Goal: Transaction & Acquisition: Purchase product/service

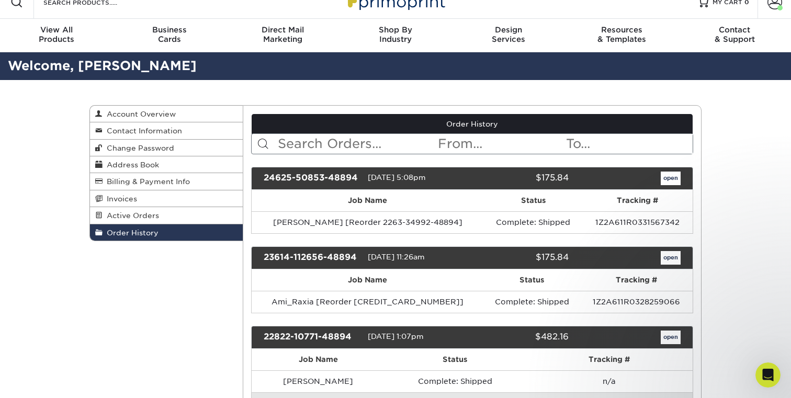
scroll to position [16, 0]
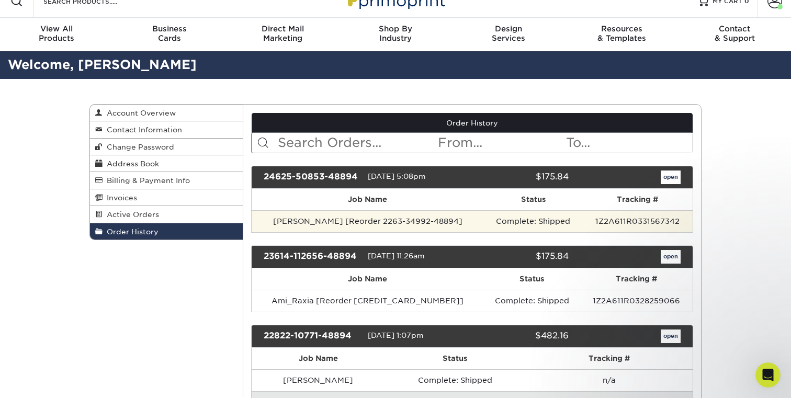
click at [313, 221] on td "[PERSON_NAME] [Reorder 2263-34992-48894]" at bounding box center [368, 221] width 232 height 22
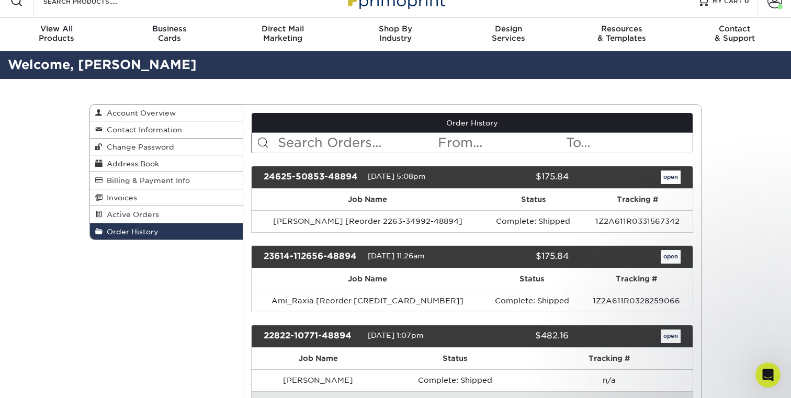
click at [333, 175] on div "24625-50853-48894" at bounding box center [312, 178] width 112 height 14
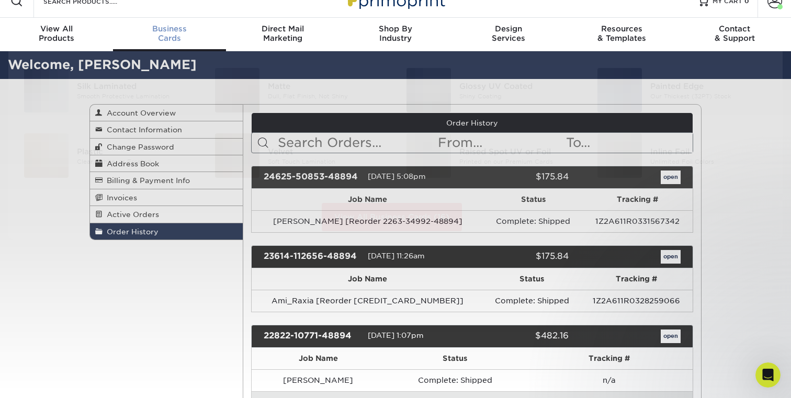
click at [168, 39] on div "Business Cards" at bounding box center [169, 33] width 113 height 19
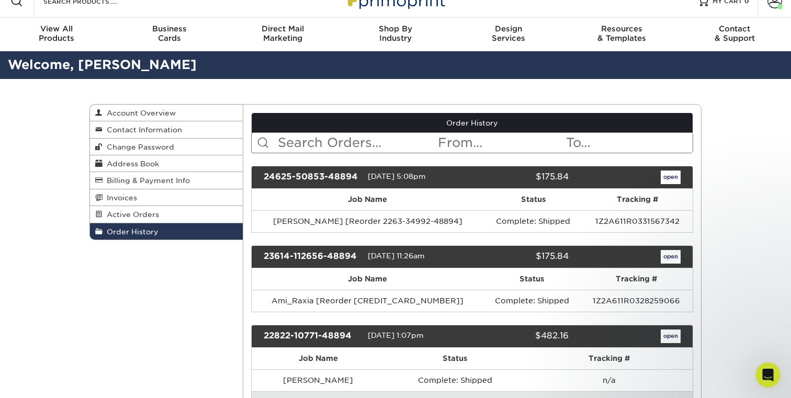
click at [670, 175] on link "open" at bounding box center [671, 178] width 20 height 14
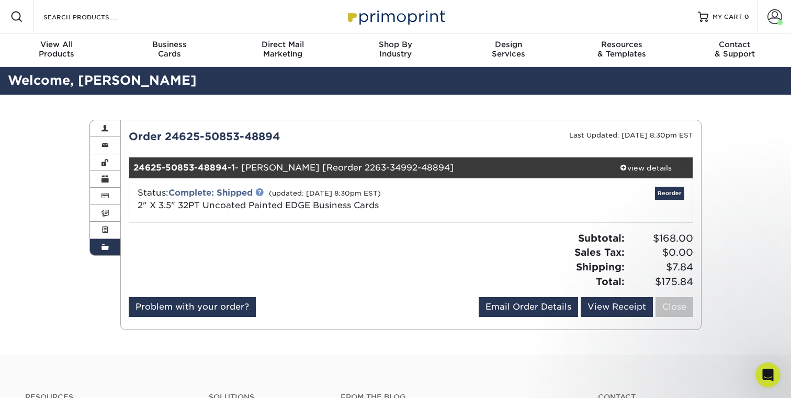
click at [262, 191] on link at bounding box center [259, 192] width 8 height 8
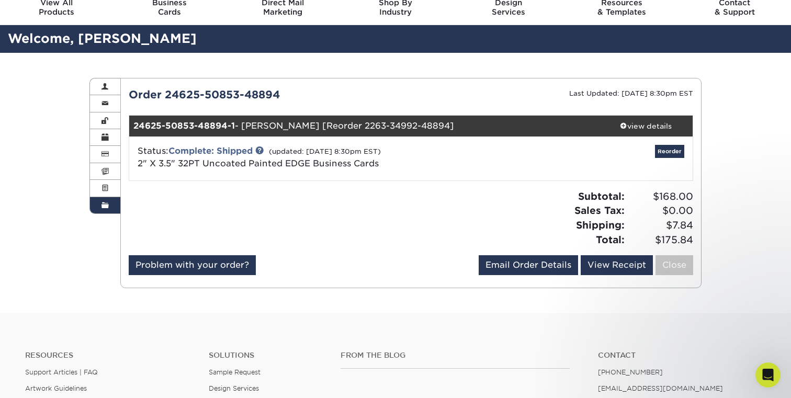
scroll to position [46, 0]
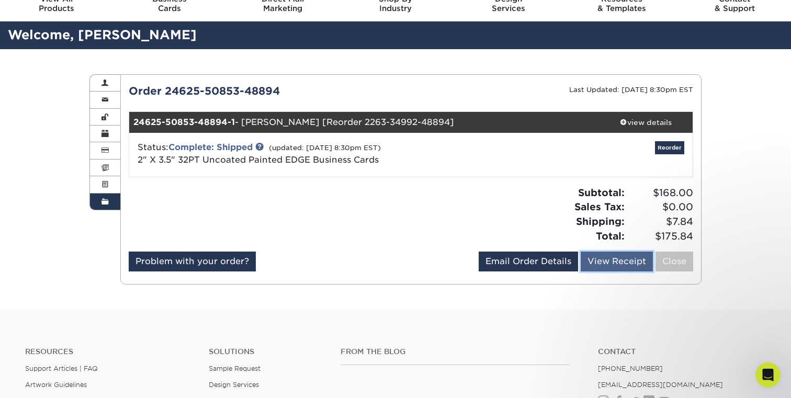
click at [588, 266] on link "View Receipt" at bounding box center [617, 262] width 72 height 20
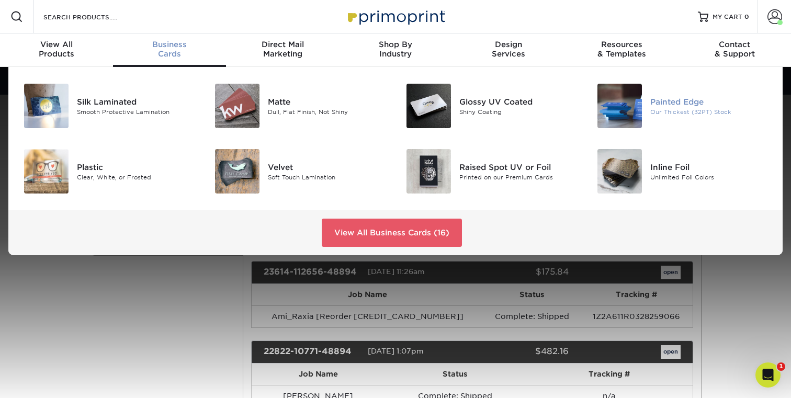
click at [629, 99] on img at bounding box center [619, 106] width 44 height 44
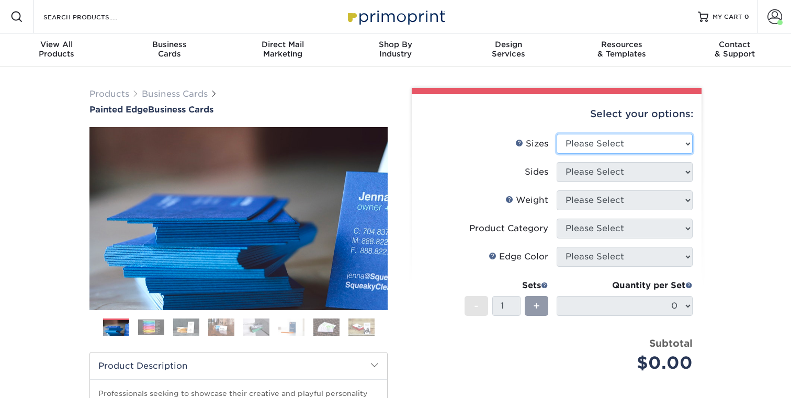
click at [635, 142] on select "Please Select 2" x 3.5" - Standard 2.125" x 3.375" - European 2.5" x 2.5" - Squ…" at bounding box center [625, 144] width 136 height 20
select select "2.00x3.50"
click at [557, 134] on select "Please Select 2" x 3.5" - Standard 2.125" x 3.375" - European 2.5" x 2.5" - Squ…" at bounding box center [625, 144] width 136 height 20
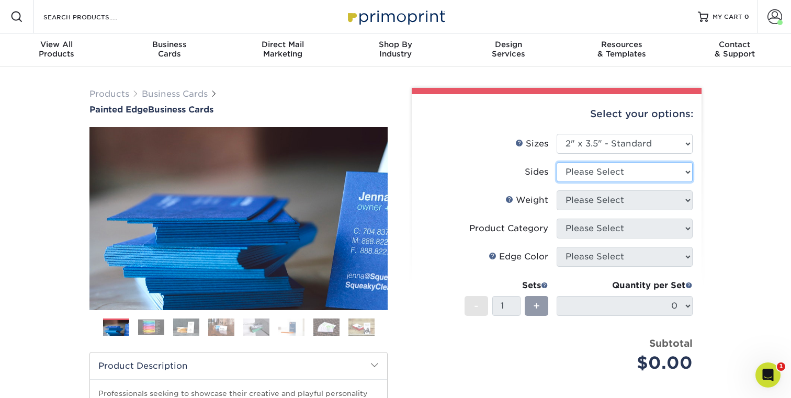
click at [654, 168] on select "Please Select Print Both Sides Print Front Only" at bounding box center [625, 172] width 136 height 20
select select "13abbda7-1d64-4f25-8bb2-c179b224825d"
click at [557, 162] on select "Please Select Print Both Sides Print Front Only" at bounding box center [625, 172] width 136 height 20
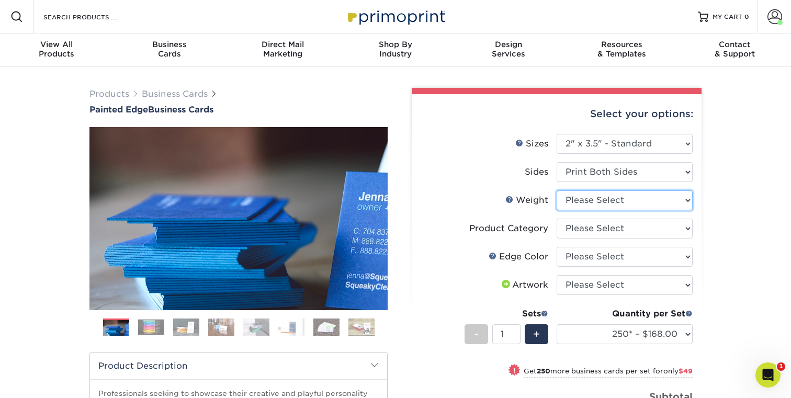
click at [638, 201] on select "Please Select 32PTUC" at bounding box center [625, 200] width 136 height 20
select select "32PTUC"
click at [557, 190] on select "Please Select 32PTUC" at bounding box center [625, 200] width 136 height 20
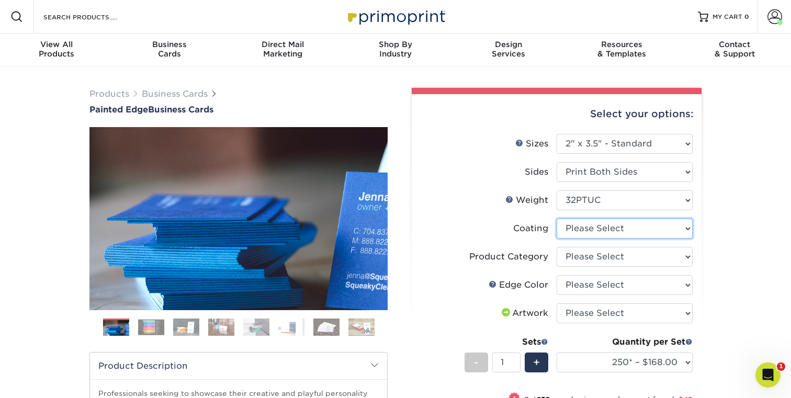
click at [659, 229] on select at bounding box center [625, 229] width 136 height 20
click at [656, 258] on select "Please Select Business Cards" at bounding box center [625, 257] width 136 height 20
select select "3b5148f1-0588-4f88-a218-97bcfdce65c1"
click at [557, 247] on select "Please Select Business Cards" at bounding box center [625, 257] width 136 height 20
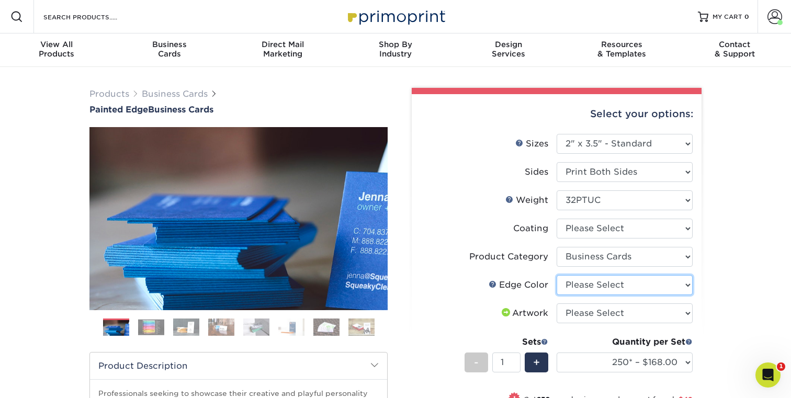
click at [644, 287] on select "Please Select Charcoal Black Brown Blue Pearlescent Blue Pearlescent Gold Pearl…" at bounding box center [625, 285] width 136 height 20
select select "84f43a64-87e1-46ad-aba1-d69946adcbfc"
click at [557, 275] on select "Please Select Charcoal Black Brown Blue Pearlescent Blue Pearlescent Gold Pearl…" at bounding box center [625, 285] width 136 height 20
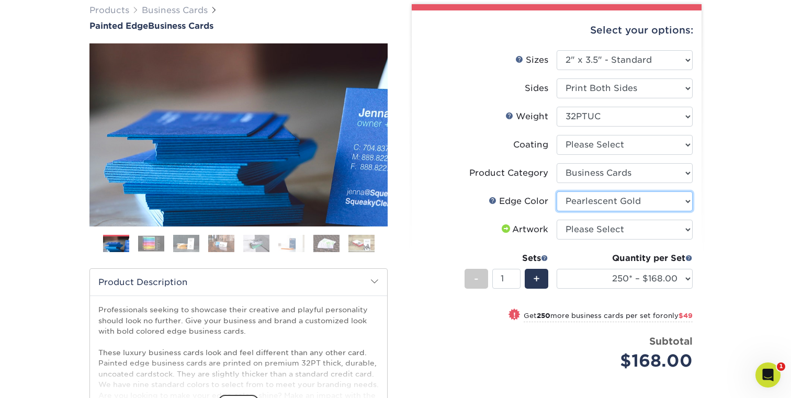
scroll to position [88, 0]
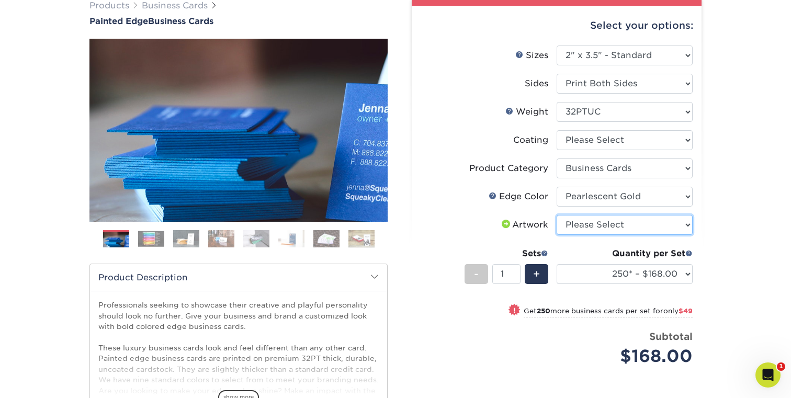
click at [627, 224] on select "Please Select I will upload files I need a design - $100" at bounding box center [625, 225] width 136 height 20
select select "upload"
click at [557, 215] on select "Please Select I will upload files I need a design - $100" at bounding box center [625, 225] width 136 height 20
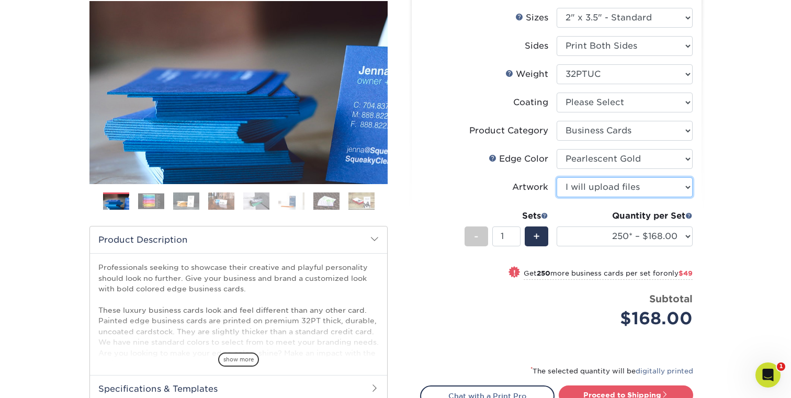
scroll to position [136, 0]
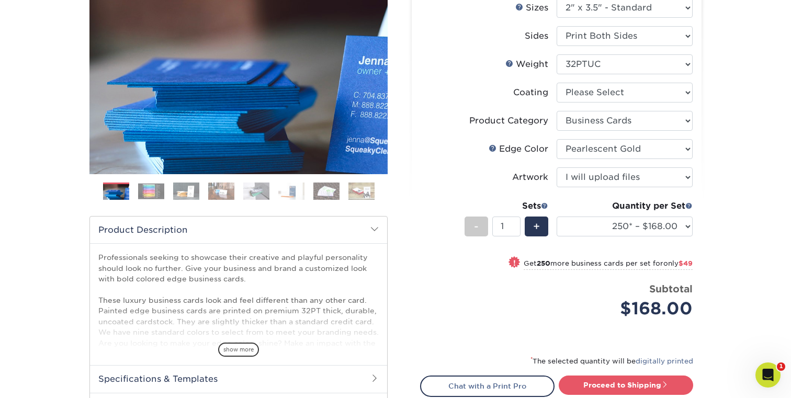
click at [149, 191] on img at bounding box center [151, 191] width 26 height 16
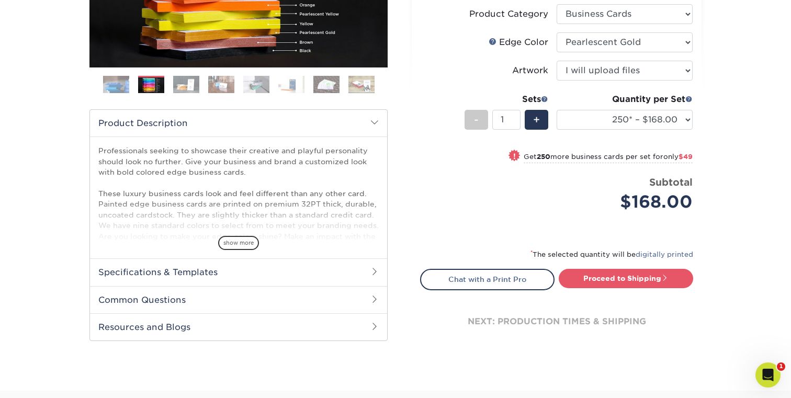
scroll to position [254, 0]
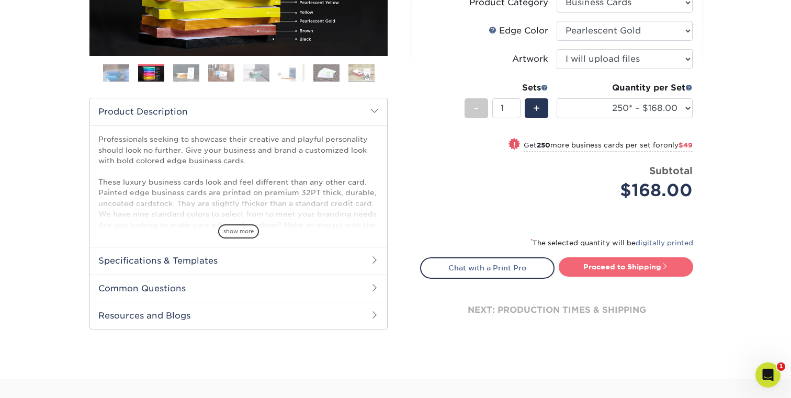
click at [601, 266] on link "Proceed to Shipping" at bounding box center [626, 266] width 134 height 19
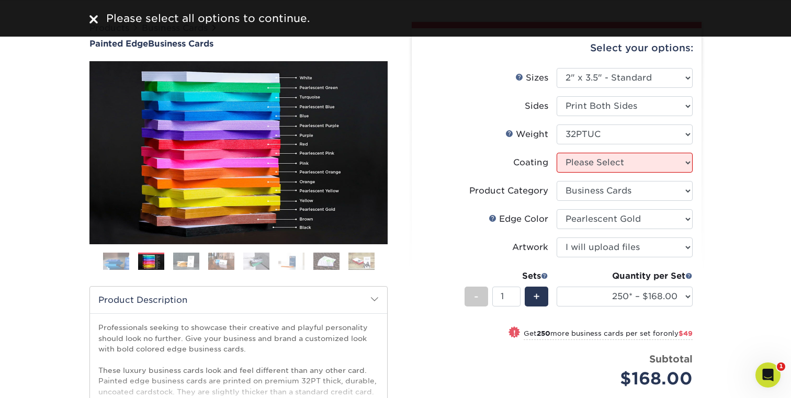
scroll to position [63, 0]
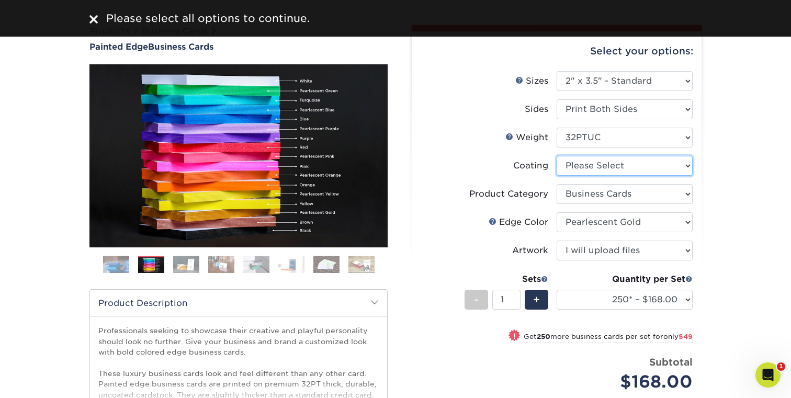
click at [592, 168] on select at bounding box center [625, 166] width 136 height 20
select select "3e7618de-abca-4bda-9f97-8b9129e913d8"
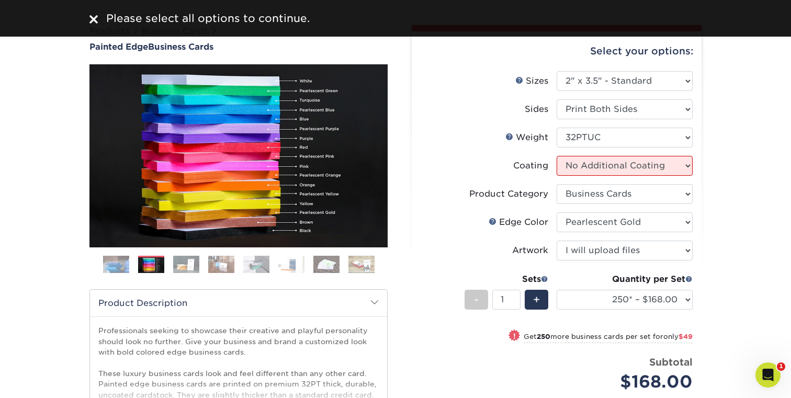
click at [557, 156] on select at bounding box center [625, 166] width 136 height 20
select select "-1"
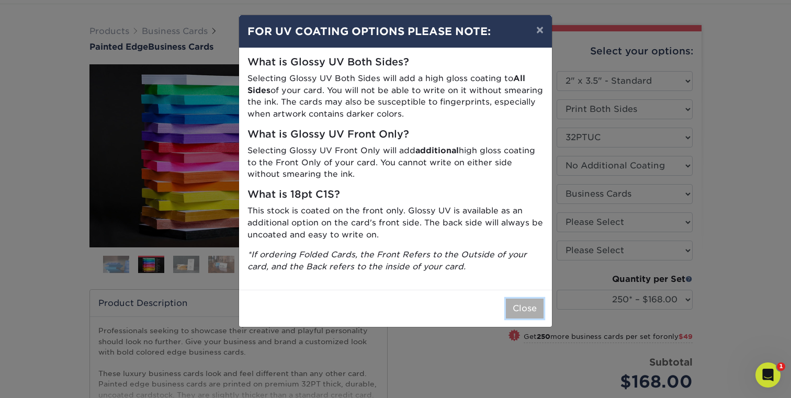
click at [515, 309] on button "Close" at bounding box center [525, 309] width 38 height 20
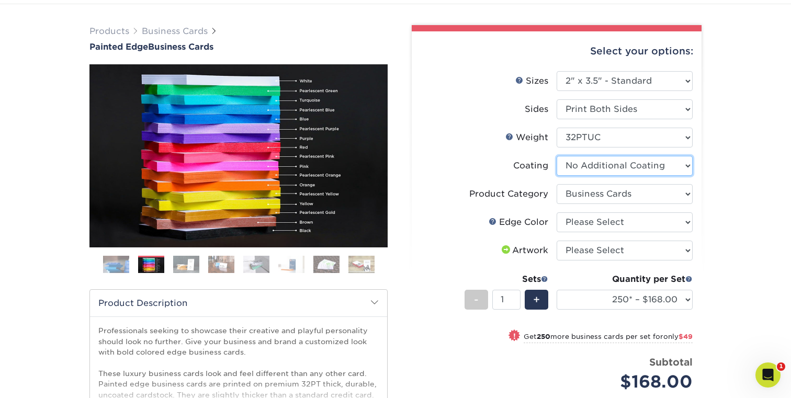
click at [653, 168] on select at bounding box center [625, 166] width 136 height 20
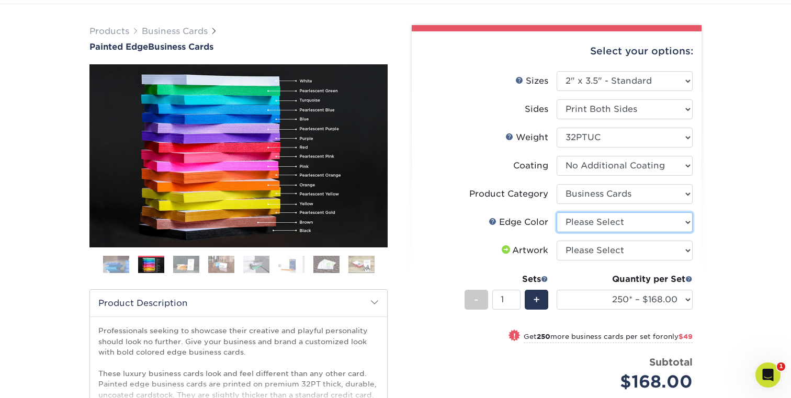
click at [645, 222] on select "Please Select Charcoal Black Brown Blue Pearlescent Blue Pearlescent Gold Pearl…" at bounding box center [625, 222] width 136 height 20
select select "84f43a64-87e1-46ad-aba1-d69946adcbfc"
click at [557, 212] on select "Please Select Charcoal Black Brown Blue Pearlescent Blue Pearlescent Gold Pearl…" at bounding box center [625, 222] width 136 height 20
click at [638, 250] on select "Please Select I will upload files I need a design - $100" at bounding box center [625, 251] width 136 height 20
select select "upload"
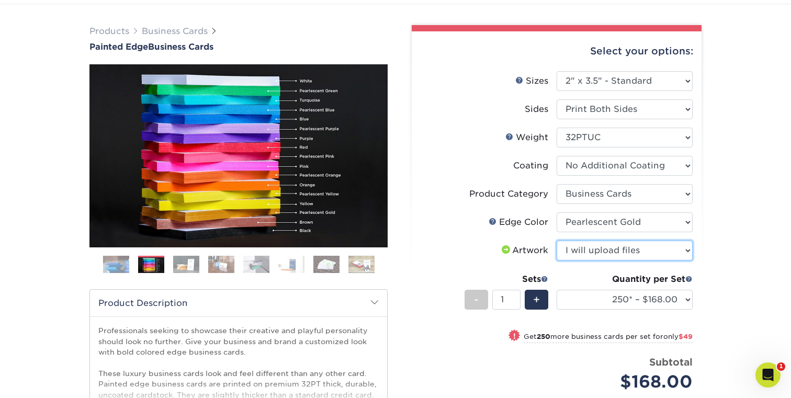
click at [557, 241] on select "Please Select I will upload files I need a design - $100" at bounding box center [625, 251] width 136 height 20
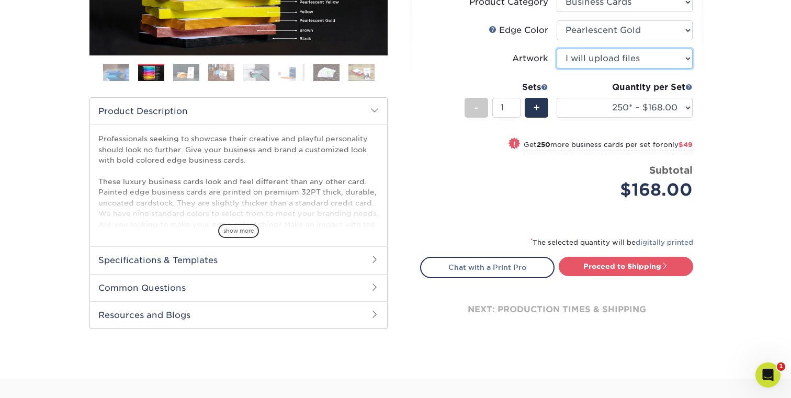
scroll to position [273, 0]
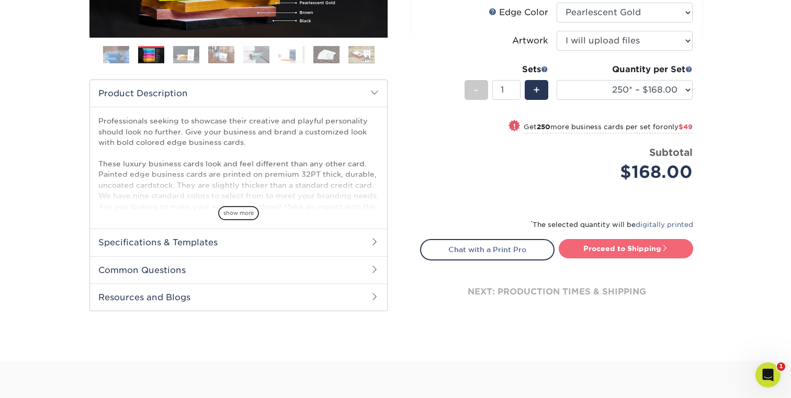
click at [633, 249] on link "Proceed to Shipping" at bounding box center [626, 248] width 134 height 19
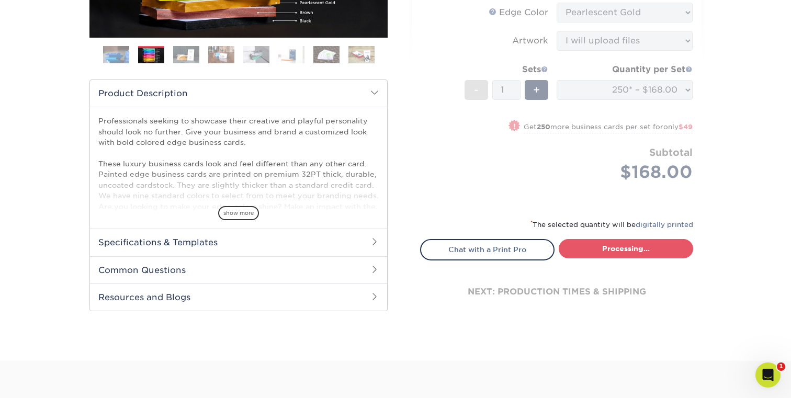
select select "b1d50ed3-fc81-464d-a1d8-d1915fbce704"
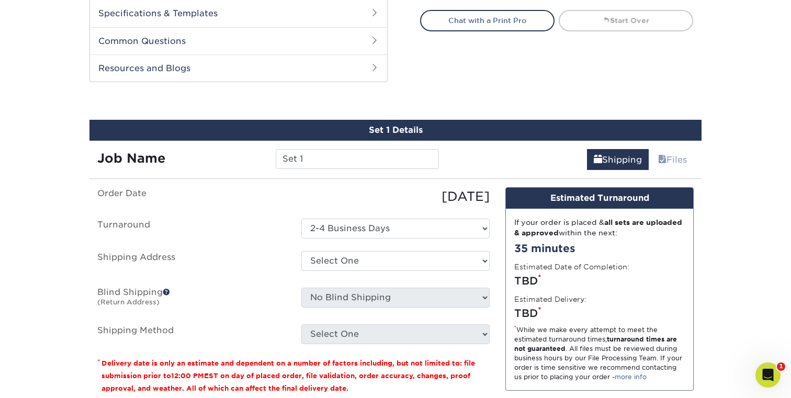
scroll to position [540, 0]
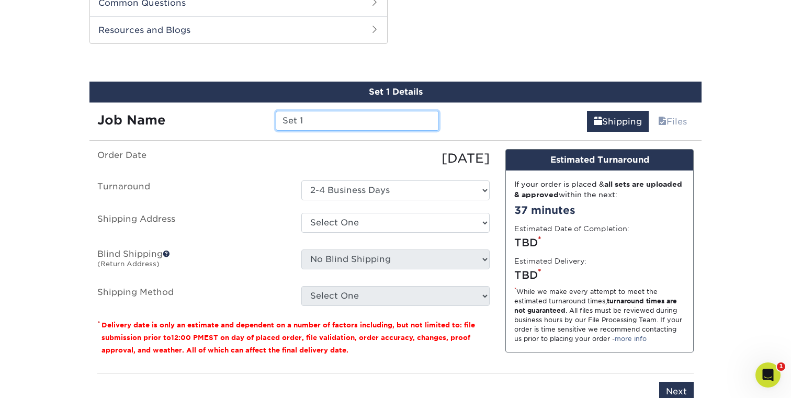
click at [336, 124] on input "Set 1" at bounding box center [357, 121] width 163 height 20
type input "Kyle_Raxia"
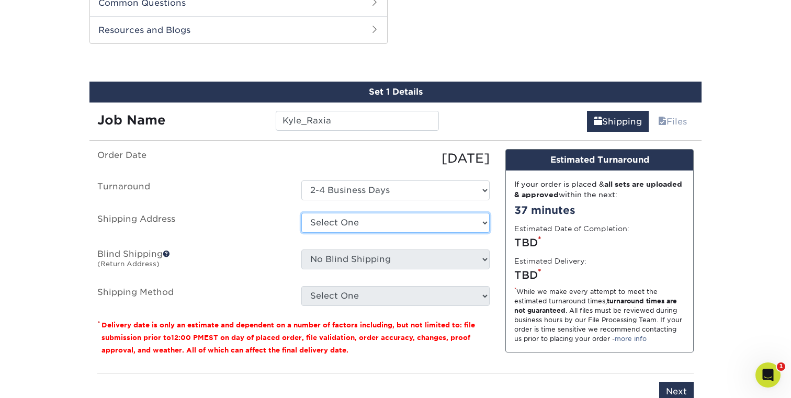
click at [347, 224] on select "Select One Alex's Cards Andy's Cards Beth's Cards Brian Jamie Matt's Cards Ryan…" at bounding box center [395, 223] width 188 height 20
select select "newaddress"
click at [301, 213] on select "Select One Alex's Cards Andy's Cards Beth's Cards Brian Jamie Matt's Cards Ryan…" at bounding box center [395, 223] width 188 height 20
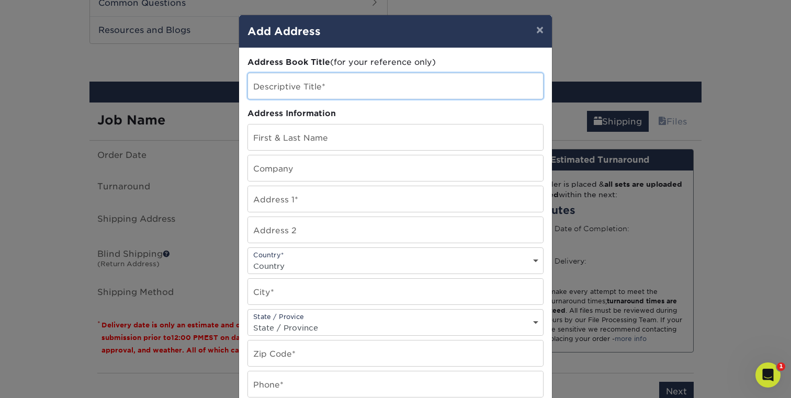
click at [281, 83] on input "text" at bounding box center [395, 86] width 295 height 26
type input "[PERSON_NAME]"
click at [541, 29] on button "×" at bounding box center [540, 29] width 24 height 29
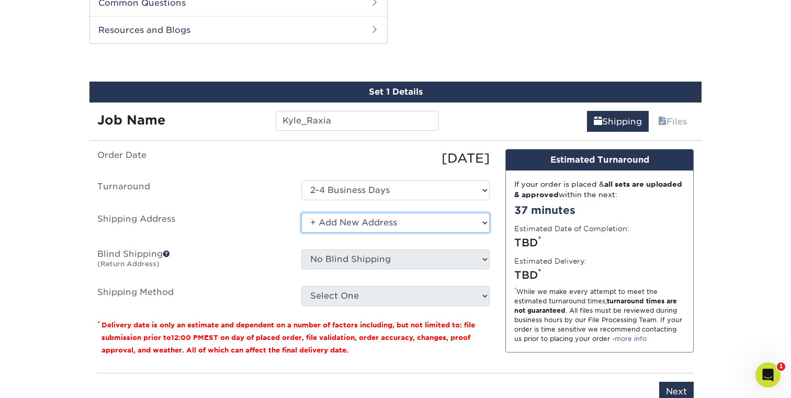
click at [359, 223] on select "Select One Alex's Cards Andy's Cards Beth's Cards Brian Jamie Matt's Cards Ryan…" at bounding box center [395, 223] width 188 height 20
click at [301, 213] on select "Select One Alex's Cards Andy's Cards Beth's Cards Brian Jamie Matt's Cards Ryan…" at bounding box center [395, 223] width 188 height 20
click at [345, 219] on select "Select One Alex's Cards Andy's Cards Beth's Cards Brian Jamie Matt's Cards Ryan…" at bounding box center [395, 223] width 188 height 20
click at [301, 213] on select "Select One Alex's Cards Andy's Cards Beth's Cards Brian Jamie Matt's Cards Ryan…" at bounding box center [395, 223] width 188 height 20
click at [364, 242] on ul "Order Date 08/19/2025 Turnaround Select One 2-4 Business Days Shipping Address …" at bounding box center [293, 227] width 392 height 157
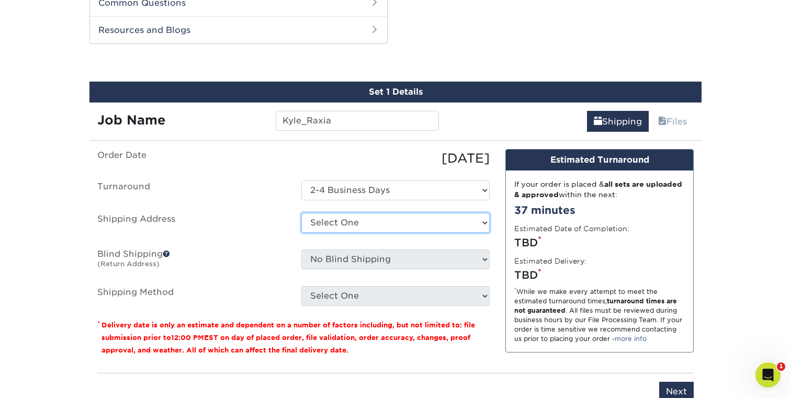
click at [358, 223] on select "Select One Alex's Cards Andy's Cards Beth's Cards Brian Jamie Matt's Cards Ryan…" at bounding box center [395, 223] width 188 height 20
select select "newaddress"
click at [301, 213] on select "Select One Alex's Cards Andy's Cards Beth's Cards Brian Jamie Matt's Cards Ryan…" at bounding box center [395, 223] width 188 height 20
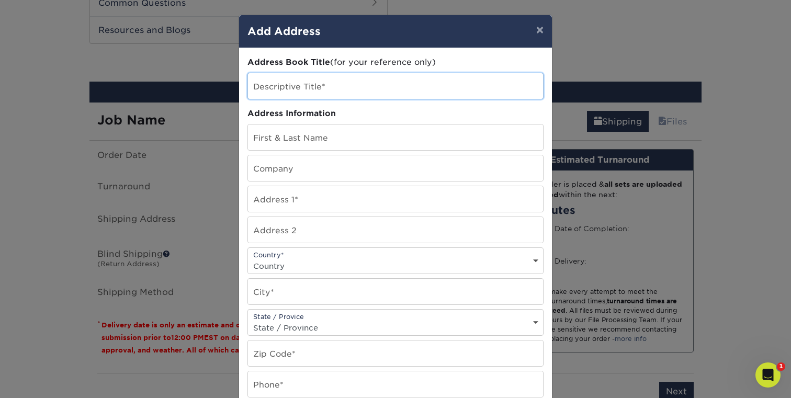
click at [276, 79] on input "text" at bounding box center [395, 86] width 295 height 26
type input "[PERSON_NAME]"
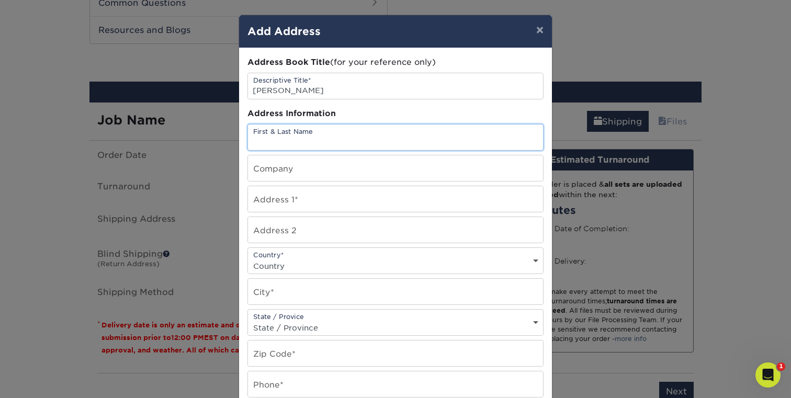
click at [281, 141] on input "text" at bounding box center [395, 137] width 295 height 26
type input "Kyle Finn"
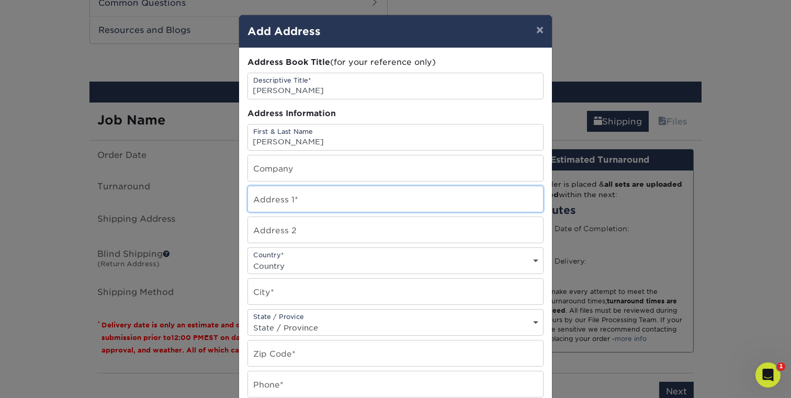
click at [299, 202] on input "text" at bounding box center [395, 199] width 295 height 26
paste input "5926 N Bedford Ave"
type input "5926 N Bedford Ave"
click at [287, 264] on select "Country United States Canada ----------------------------- Afghanistan Albania …" at bounding box center [395, 265] width 295 height 15
select select "US"
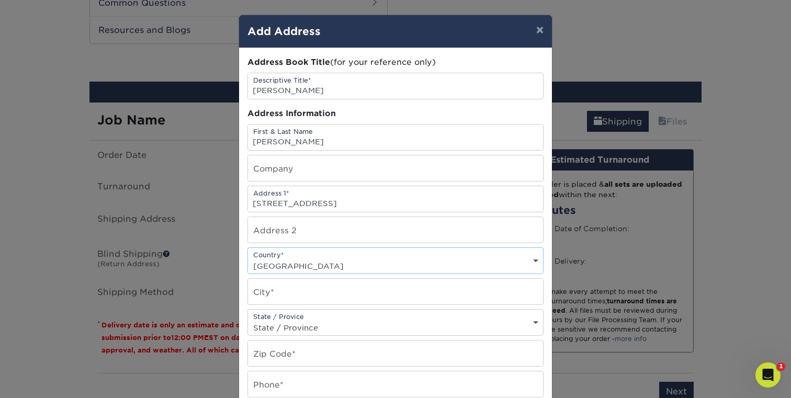
click at [248, 258] on select "Country United States Canada ----------------------------- Afghanistan Albania …" at bounding box center [395, 265] width 295 height 15
click at [275, 290] on input "text" at bounding box center [395, 292] width 295 height 26
paste input "Kansas City"
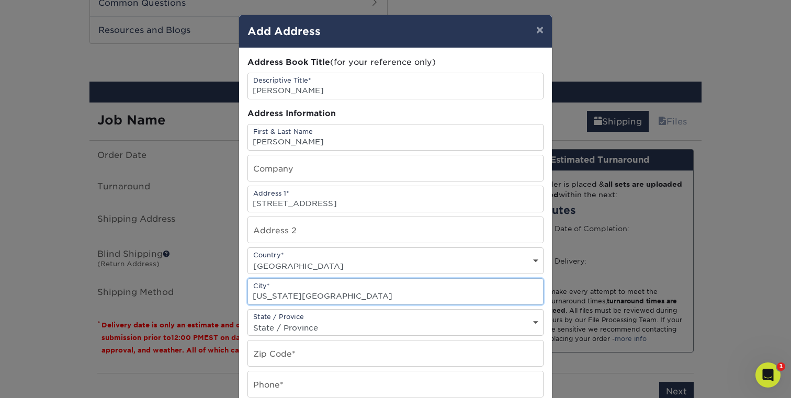
type input "Kansas City"
click at [310, 328] on select "State / Province Alabama Alaska Arizona Arkansas California Colorado Connecticu…" at bounding box center [395, 327] width 295 height 15
select select "MO"
click at [248, 320] on select "State / Province Alabama Alaska Arizona Arkansas California Colorado Connecticu…" at bounding box center [395, 327] width 295 height 15
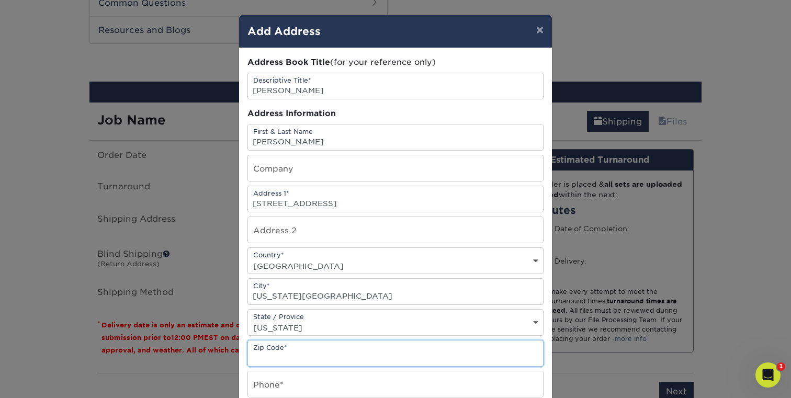
click at [285, 352] on input "text" at bounding box center [395, 354] width 295 height 26
paste input "64151"
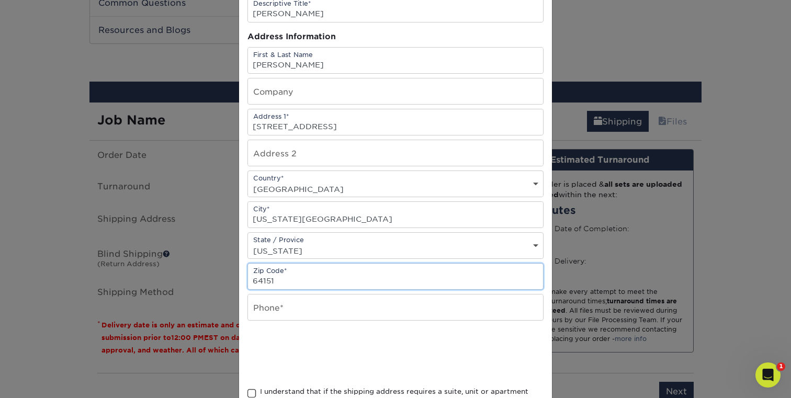
scroll to position [93, 0]
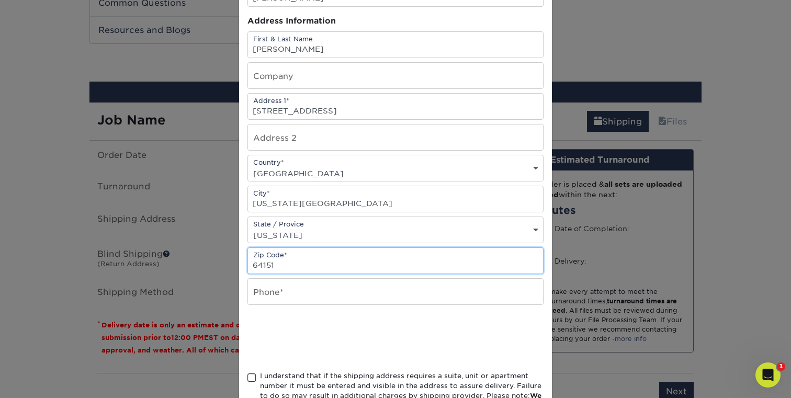
type input "64151"
click at [300, 296] on input "text" at bounding box center [395, 292] width 295 height 26
paste input "816-522-9999"
type input "816-522-9999"
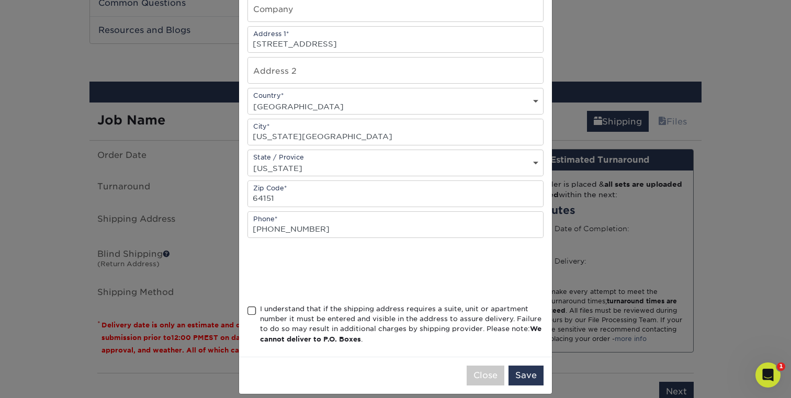
scroll to position [171, 0]
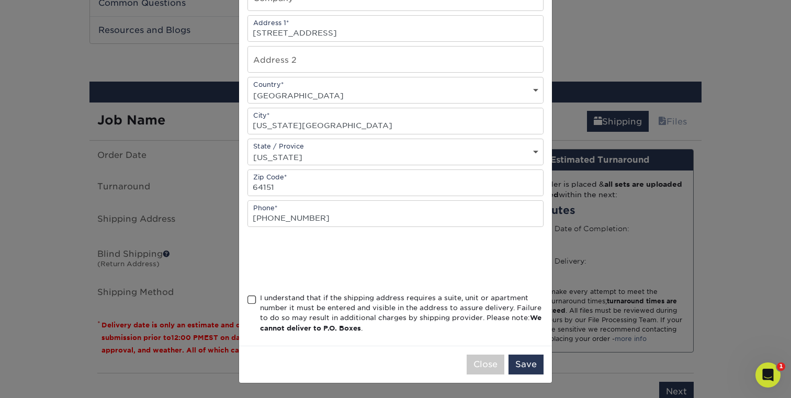
click at [251, 301] on span at bounding box center [251, 300] width 9 height 10
click at [0, 0] on input "I understand that if the shipping address requires a suite, unit or apartment n…" at bounding box center [0, 0] width 0 height 0
click at [522, 363] on button "Save" at bounding box center [525, 365] width 35 height 20
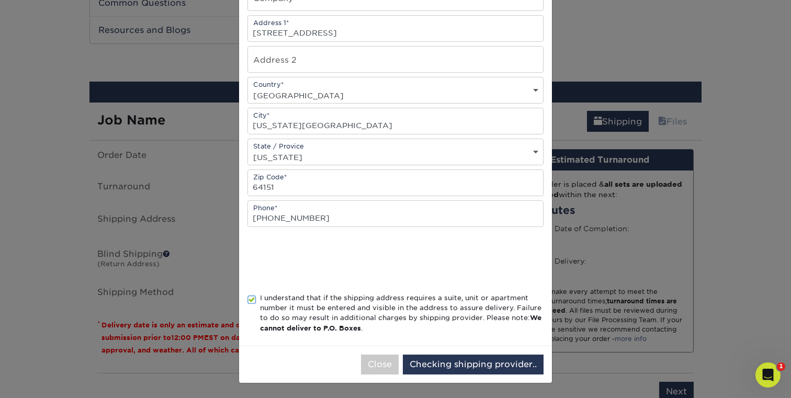
scroll to position [0, 0]
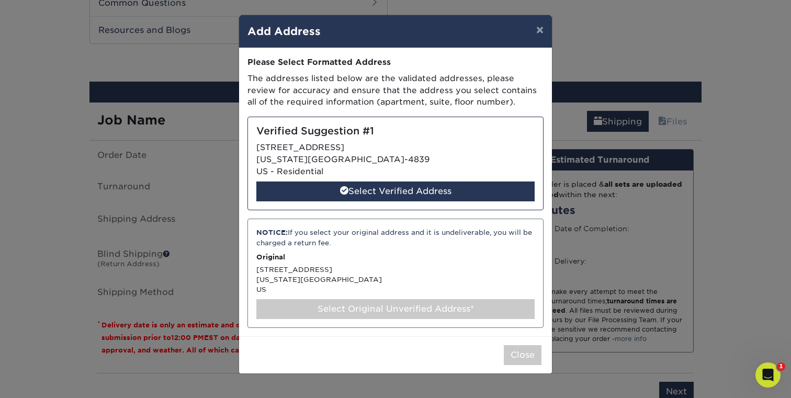
click at [341, 153] on div "Verified Suggestion #1 5926 N BEDFORD AVE KANSAS CITY, MO 64151-4839 US - Resid…" at bounding box center [395, 164] width 296 height 94
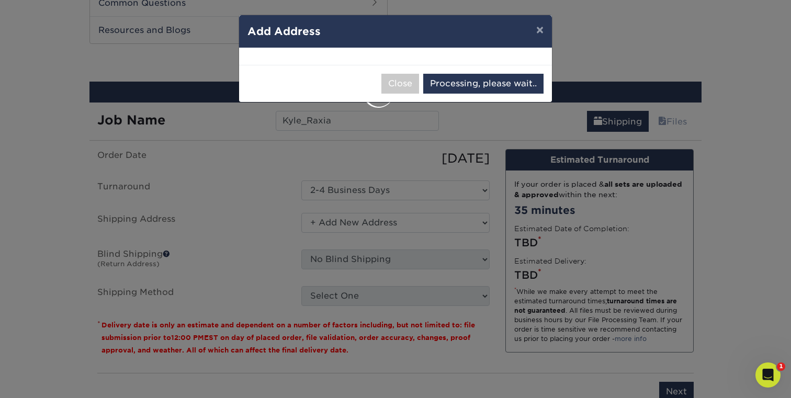
select select "285223"
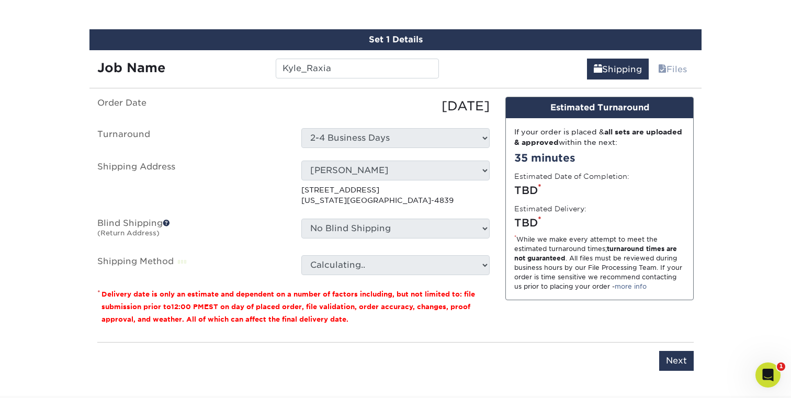
scroll to position [604, 0]
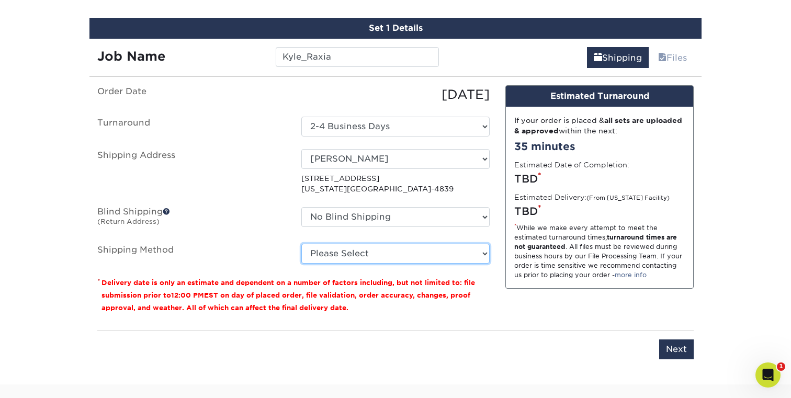
click at [430, 247] on select "Please Select Ground Shipping (+$7.84) 3 Day Shipping Service (+$21.95) 2 Day A…" at bounding box center [395, 254] width 188 height 20
select select "03"
click at [301, 244] on select "Please Select Ground Shipping (+$7.84) 3 Day Shipping Service (+$21.95) 2 Day A…" at bounding box center [395, 254] width 188 height 20
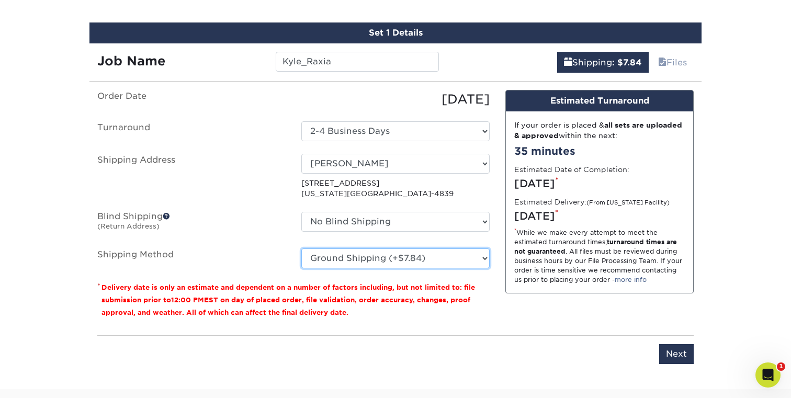
scroll to position [599, 0]
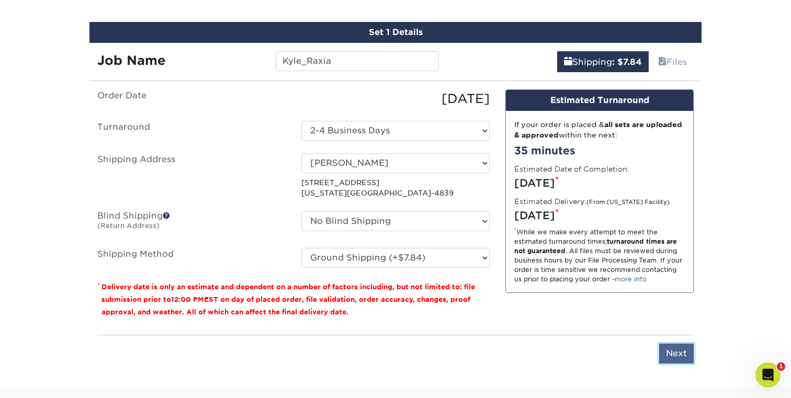
click at [671, 348] on input "Next" at bounding box center [676, 354] width 35 height 20
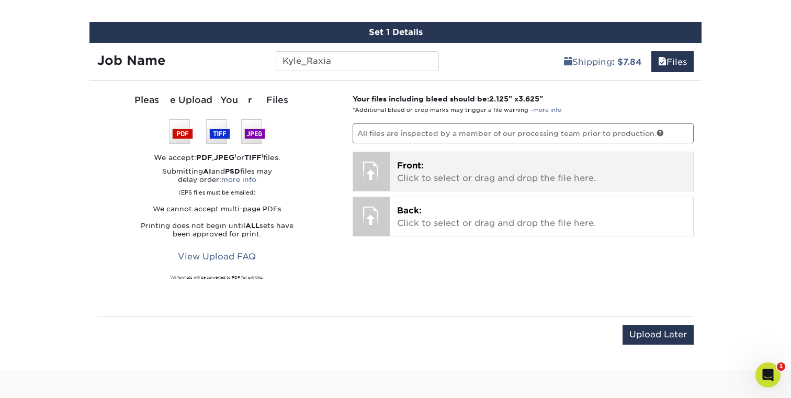
click at [443, 169] on p "Front: Click to select or drag and drop the file here." at bounding box center [541, 172] width 289 height 25
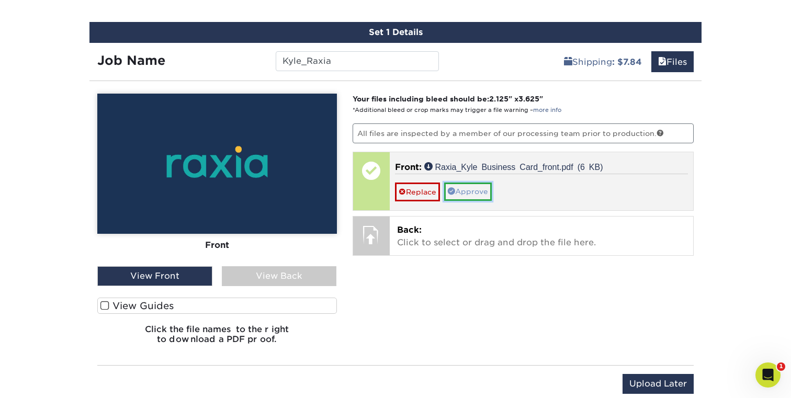
click at [486, 192] on link "Approve" at bounding box center [468, 192] width 48 height 18
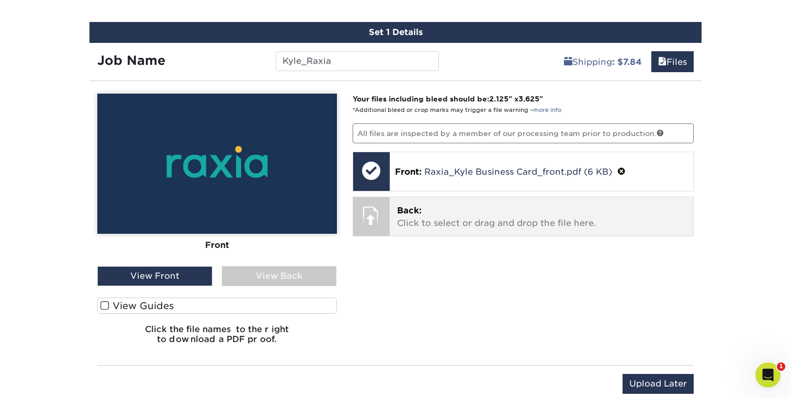
click at [496, 225] on p "Back: Click to select or drag and drop the file here." at bounding box center [541, 217] width 289 height 25
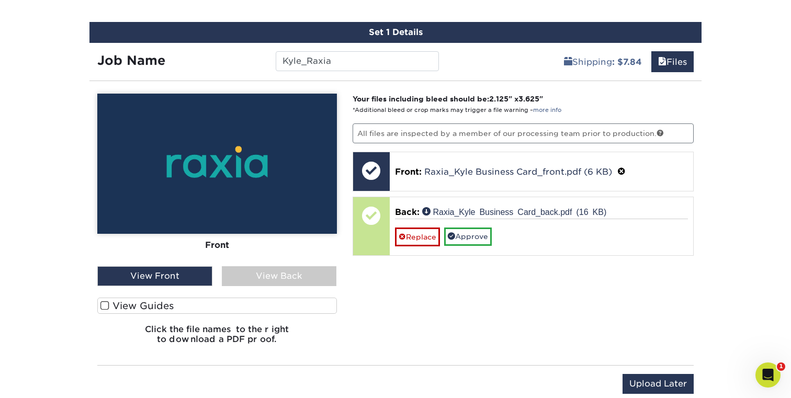
click at [103, 305] on span at bounding box center [104, 306] width 9 height 10
click at [0, 0] on input "View Guides" at bounding box center [0, 0] width 0 height 0
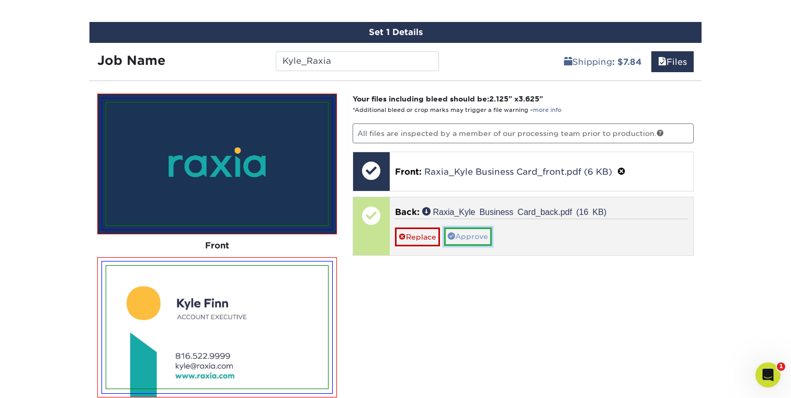
click at [474, 228] on link "Approve" at bounding box center [468, 237] width 48 height 18
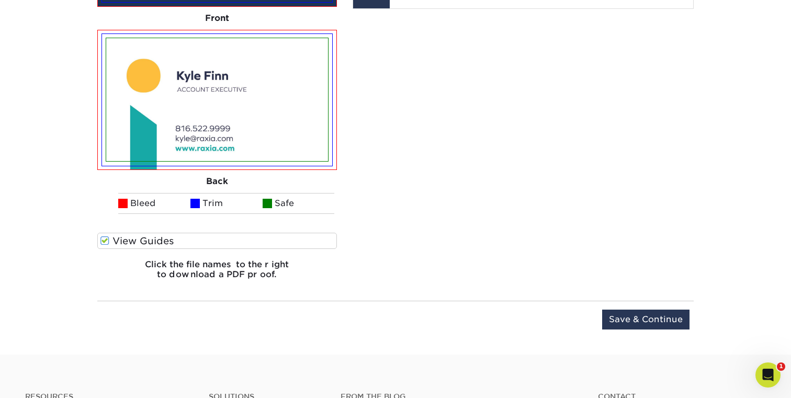
scroll to position [832, 0]
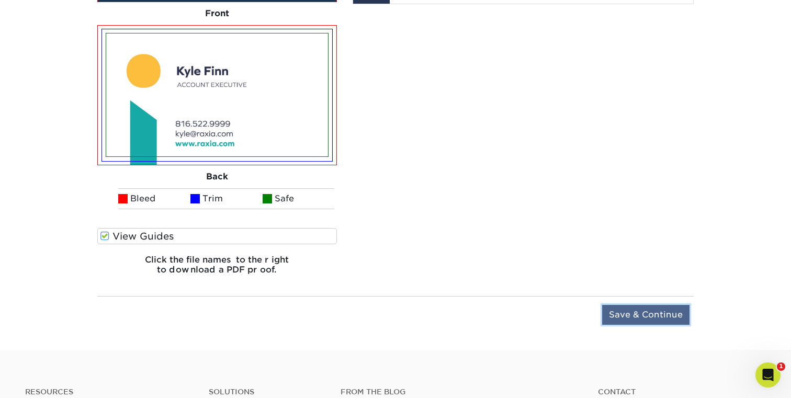
click at [641, 318] on input "Save & Continue" at bounding box center [645, 315] width 87 height 20
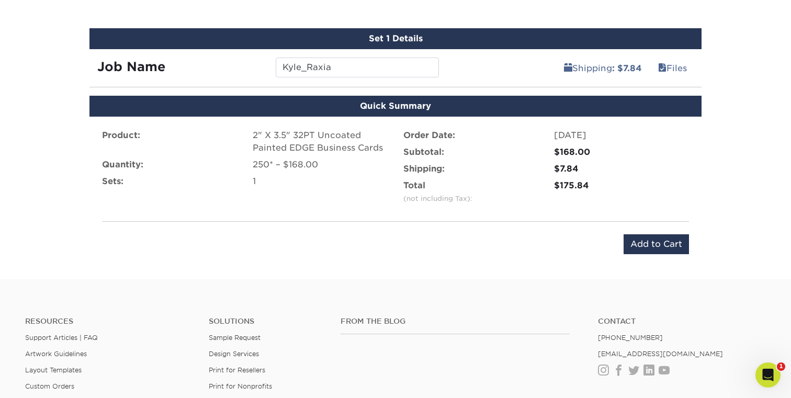
scroll to position [580, 0]
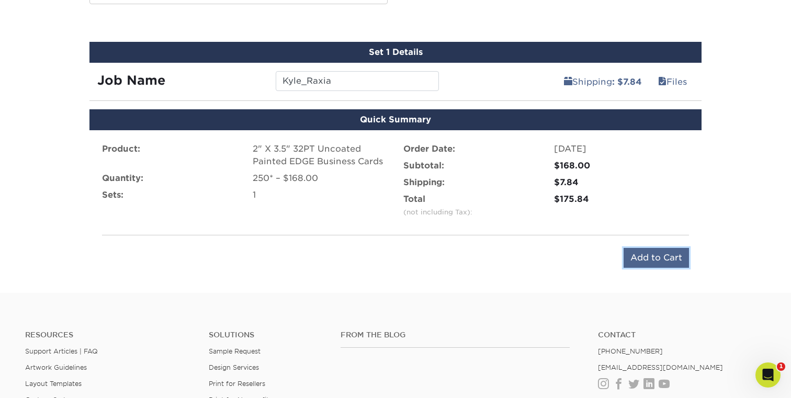
click at [650, 264] on input "Add to Cart" at bounding box center [656, 258] width 65 height 20
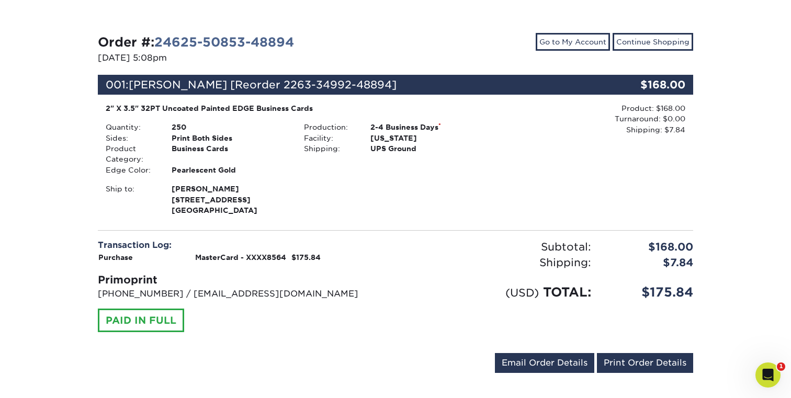
scroll to position [104, 0]
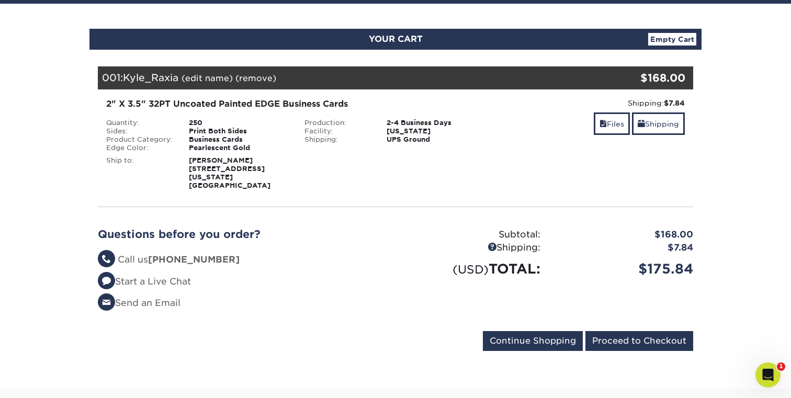
scroll to position [94, 0]
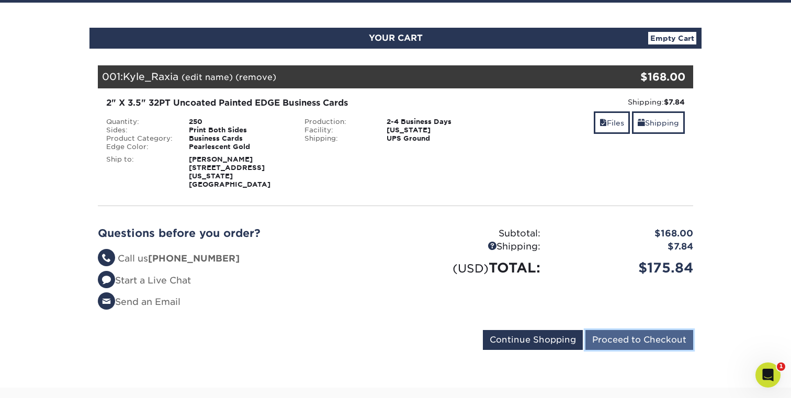
click at [620, 334] on input "Proceed to Checkout" at bounding box center [639, 340] width 108 height 20
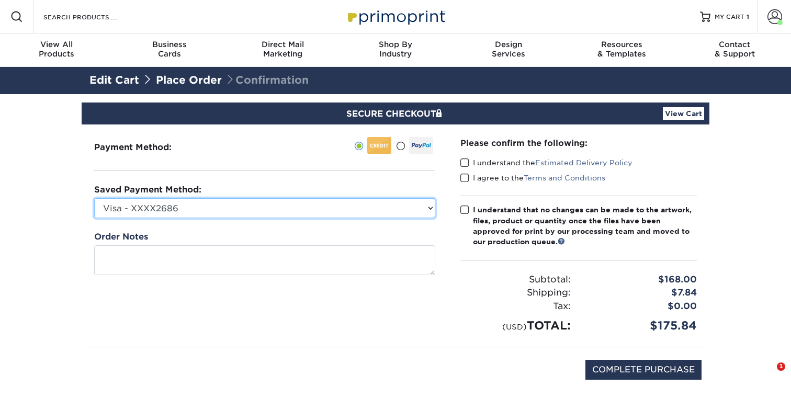
click at [247, 205] on select "Visa - XXXX2686 MasterCard - XXXX8564 New Credit Card" at bounding box center [264, 208] width 341 height 20
select select "70067"
click at [94, 198] on select "Visa - XXXX2686 MasterCard - XXXX8564 New Credit Card" at bounding box center [264, 208] width 341 height 20
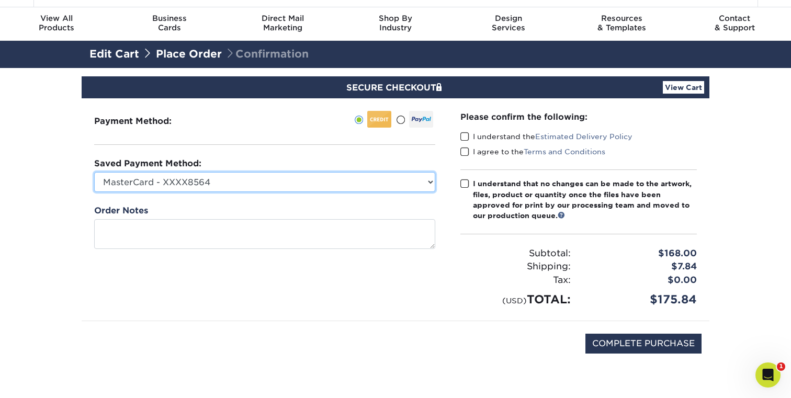
scroll to position [28, 0]
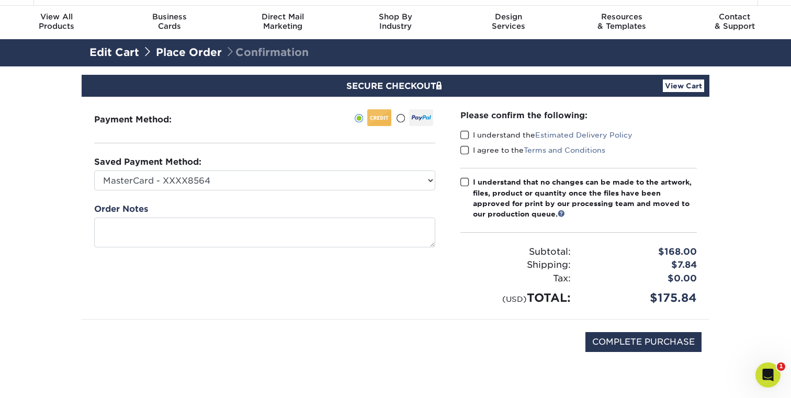
click at [462, 135] on span at bounding box center [464, 135] width 9 height 10
click at [0, 0] on input "I understand the Estimated Delivery Policy" at bounding box center [0, 0] width 0 height 0
click at [463, 149] on span at bounding box center [464, 150] width 9 height 10
click at [0, 0] on input "I agree to the Terms and Conditions" at bounding box center [0, 0] width 0 height 0
click at [463, 178] on span at bounding box center [464, 182] width 9 height 10
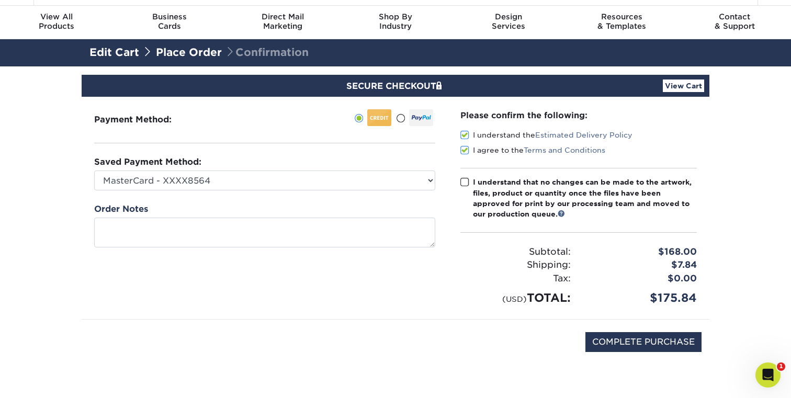
click at [0, 0] on input "I understand that no changes can be made to the artwork, files, product or quan…" at bounding box center [0, 0] width 0 height 0
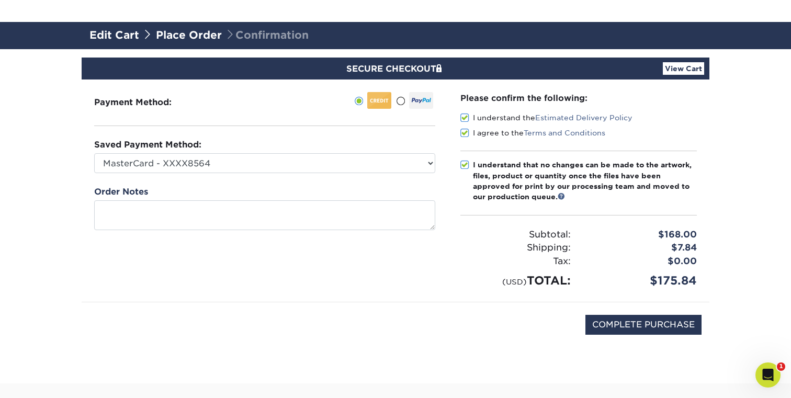
scroll to position [54, 0]
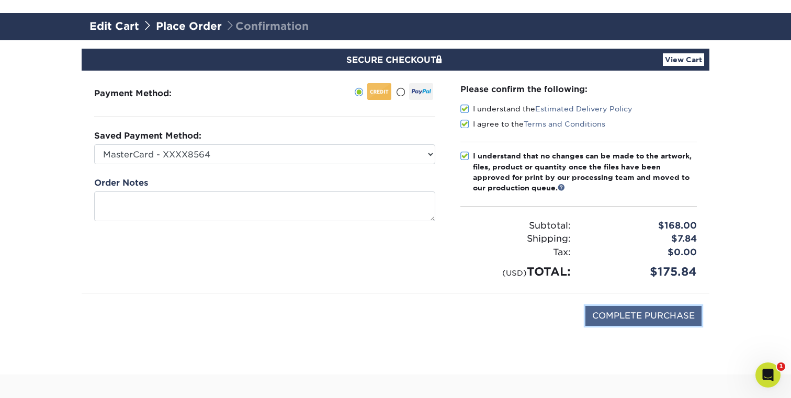
click at [632, 318] on input "COMPLETE PURCHASE" at bounding box center [643, 316] width 116 height 20
type input "PROCESSING, PLEASE WAIT..."
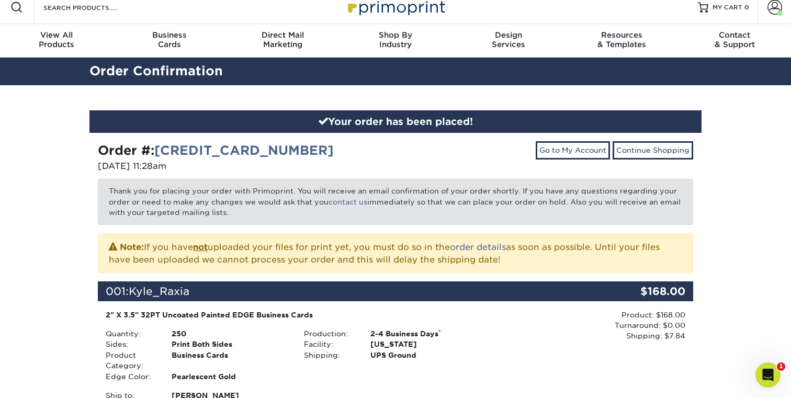
scroll to position [12, 0]
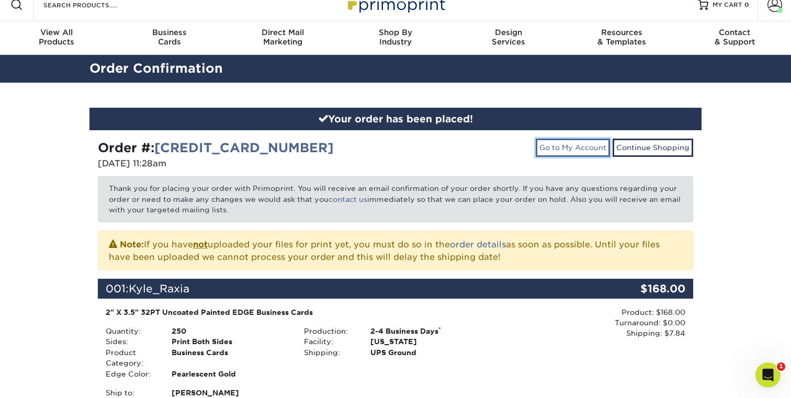
click at [589, 149] on link "Go to My Account" at bounding box center [573, 148] width 74 height 18
